Goal: Task Accomplishment & Management: Manage account settings

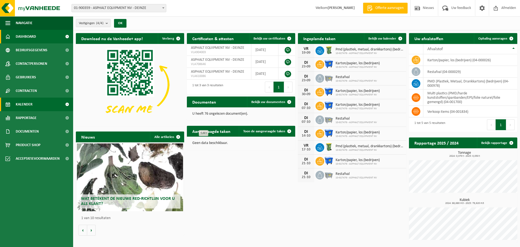
click at [25, 104] on span "Kalender" at bounding box center [24, 104] width 17 height 14
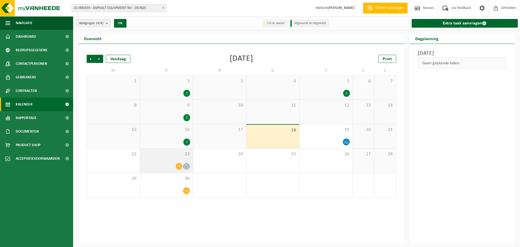
click at [168, 160] on div "23" at bounding box center [166, 160] width 53 height 24
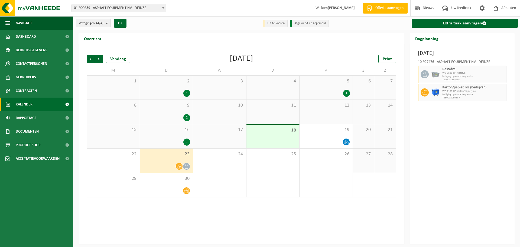
click at [320, 117] on div "12" at bounding box center [325, 112] width 53 height 24
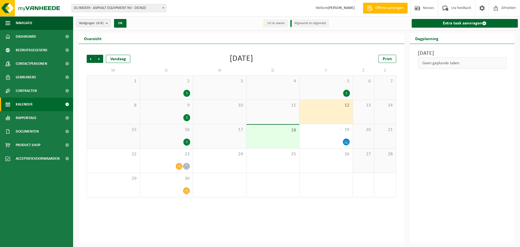
click at [276, 136] on div "18" at bounding box center [272, 136] width 53 height 24
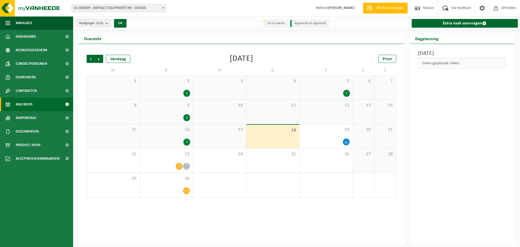
click at [326, 82] on span "5" at bounding box center [326, 81] width 48 height 6
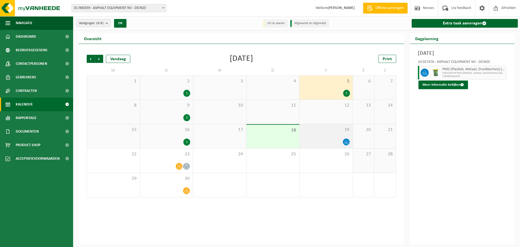
click at [321, 139] on div at bounding box center [326, 141] width 48 height 7
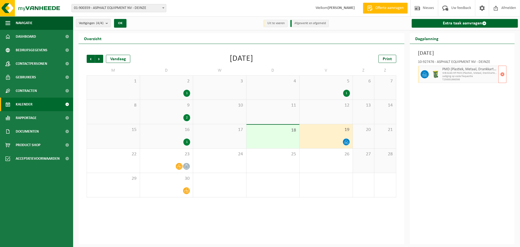
click at [463, 73] on span "WB-0240-HP PMD (Plastiek, Metaal, Drankkartons) (bedrijven)" at bounding box center [469, 72] width 55 height 3
click at [504, 73] on span "button" at bounding box center [502, 74] width 4 height 11
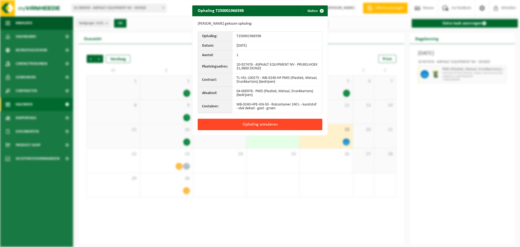
click at [248, 122] on button "Ophaling annuleren" at bounding box center [260, 124] width 124 height 11
